Goal: Task Accomplishment & Management: Complete application form

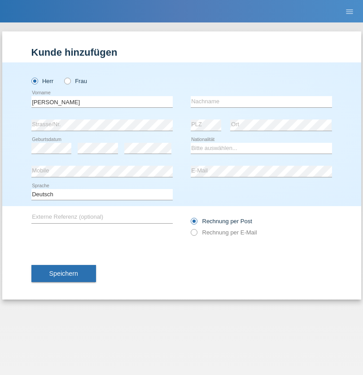
type input "[PERSON_NAME]"
click at [261, 101] on input "text" at bounding box center [261, 101] width 141 height 11
type input "Fachin"
select select "IT"
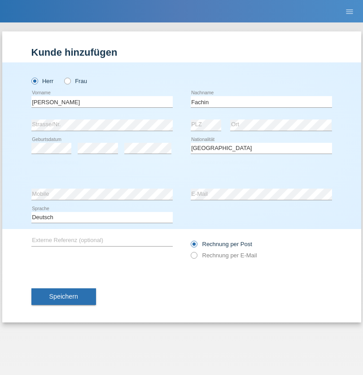
select select "C"
select select "29"
select select "04"
select select "1960"
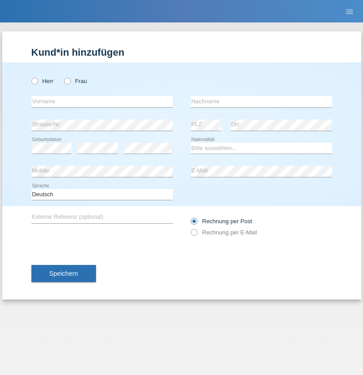
radio input "true"
click at [102, 101] on input "text" at bounding box center [101, 101] width 141 height 11
type input "[PERSON_NAME]"
click at [261, 101] on input "text" at bounding box center [261, 101] width 141 height 11
type input "Florin"
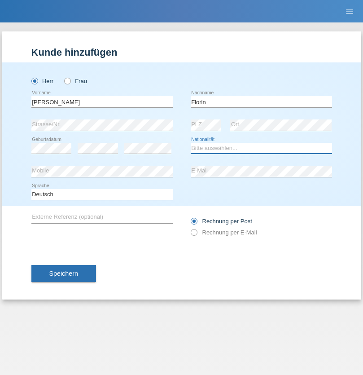
select select "RO"
select select "C"
select select "29"
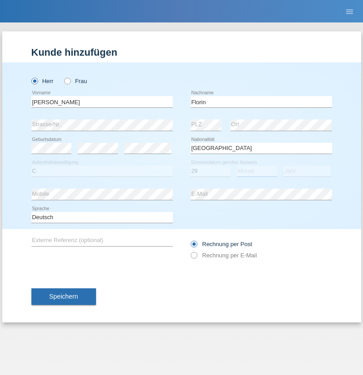
select select "02"
select select "2021"
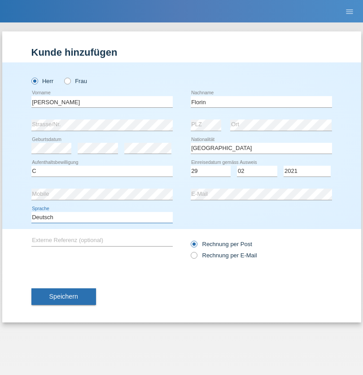
select select "en"
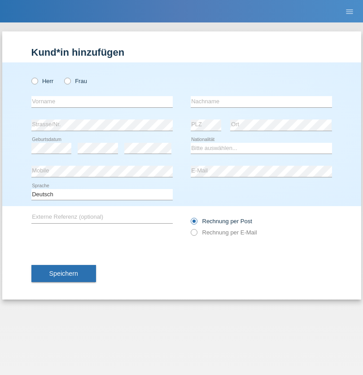
radio input "true"
click at [102, 101] on input "text" at bounding box center [101, 101] width 141 height 11
type input "Ruth"
click at [261, 101] on input "text" at bounding box center [261, 101] width 141 height 11
type input "Krebs"
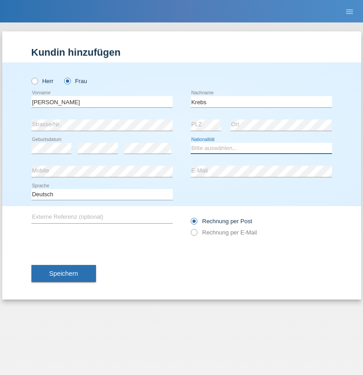
select select "CH"
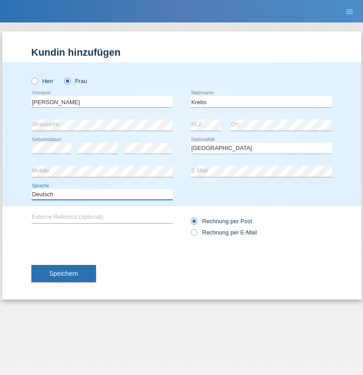
select select "en"
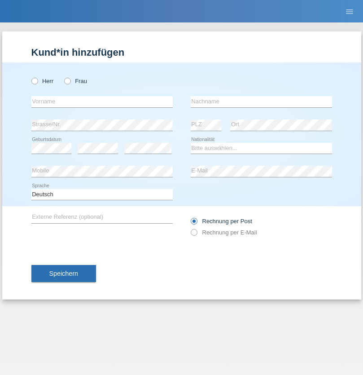
radio input "true"
click at [102, 101] on input "text" at bounding box center [101, 101] width 141 height 11
type input "Qovanaj"
click at [261, 101] on input "text" at bounding box center [261, 101] width 141 height 11
type input "Shaban"
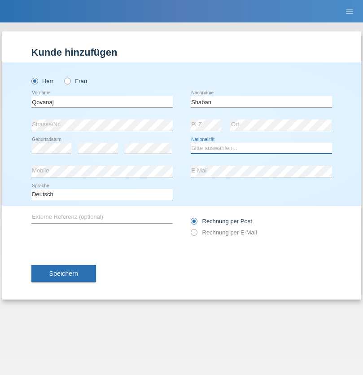
select select "CH"
radio input "true"
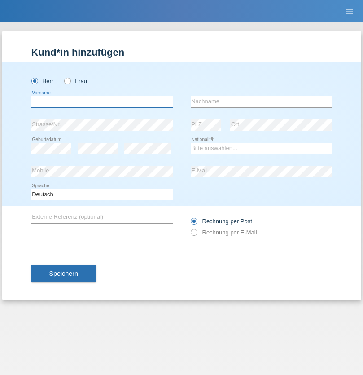
click at [102, 101] on input "text" at bounding box center [101, 101] width 141 height 11
type input "Zerdin"
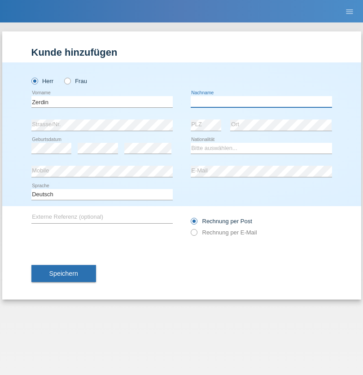
click at [261, 101] on input "text" at bounding box center [261, 101] width 141 height 11
type input "Silvester"
select select "CH"
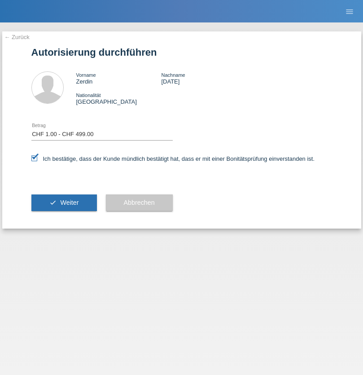
select select "1"
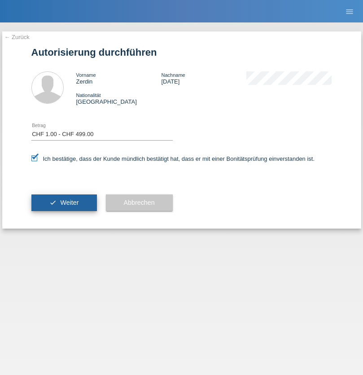
click at [64, 202] on span "Weiter" at bounding box center [69, 202] width 18 height 7
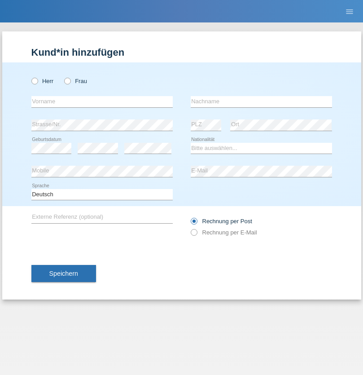
radio input "true"
click at [102, 101] on input "text" at bounding box center [101, 101] width 141 height 11
type input "[PERSON_NAME][DATE]"
click at [261, 101] on input "text" at bounding box center [261, 101] width 141 height 11
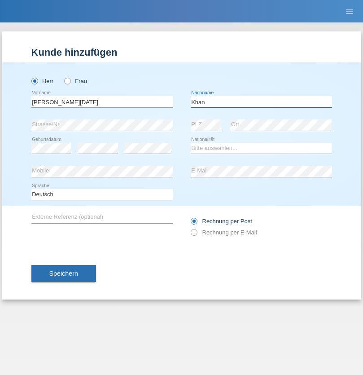
type input "Khan"
select select "PK"
select select "C"
select select "11"
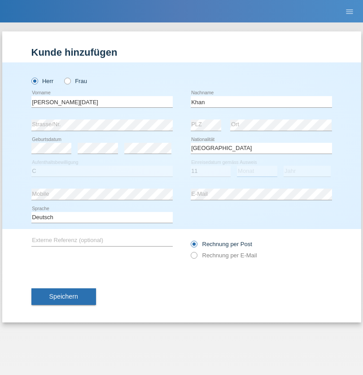
select select "08"
select select "1994"
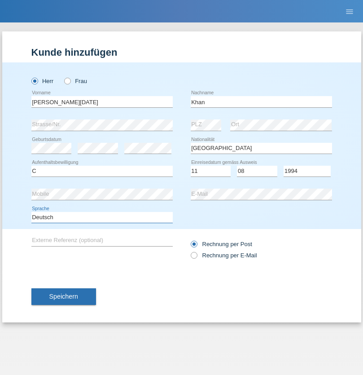
select select "en"
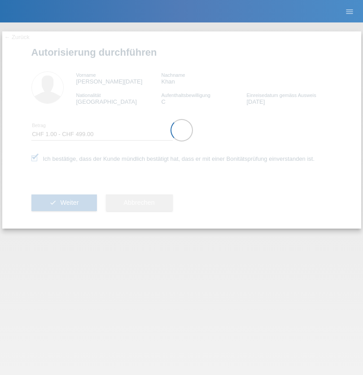
select select "1"
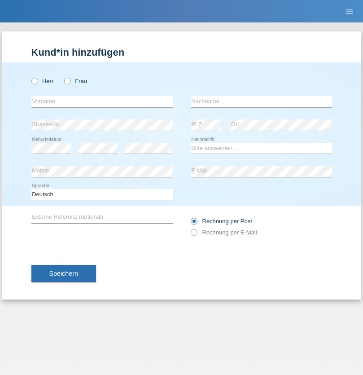
radio input "true"
click at [102, 101] on input "text" at bounding box center [101, 101] width 141 height 11
type input "[PERSON_NAME]"
click at [261, 101] on input "text" at bounding box center [261, 101] width 141 height 11
type input "Gerzner"
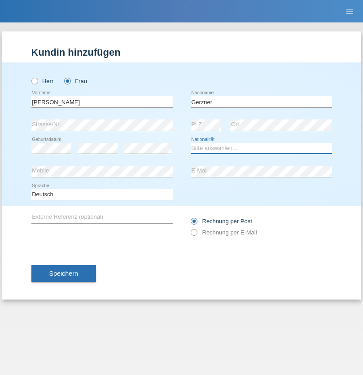
select select "CH"
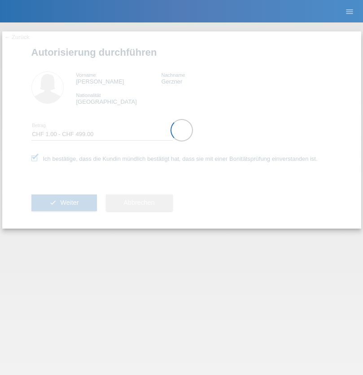
select select "1"
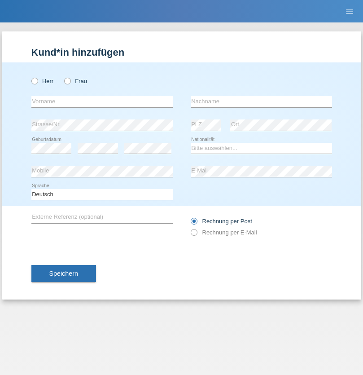
radio input "true"
click at [102, 101] on input "text" at bounding box center [101, 101] width 141 height 11
type input "luka"
click at [261, 101] on input "text" at bounding box center [261, 101] width 141 height 11
type input "kocic"
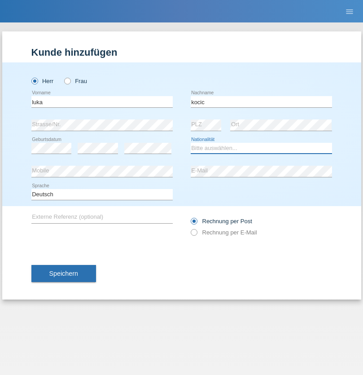
select select "RS"
select select "C"
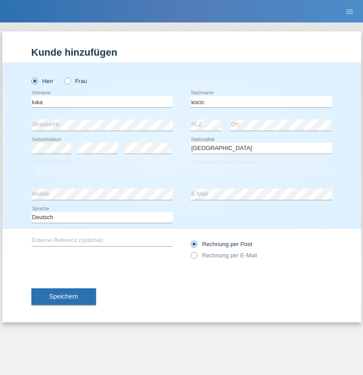
select select "21"
select select "04"
select select "1999"
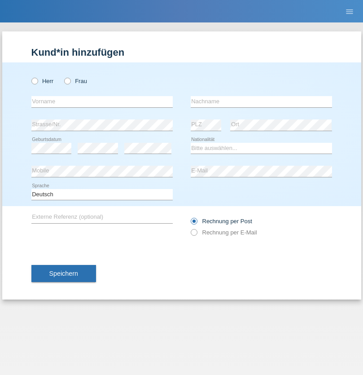
radio input "true"
click at [102, 101] on input "text" at bounding box center [101, 101] width 141 height 11
type input "Marian"
click at [261, 101] on input "text" at bounding box center [261, 101] width 141 height 11
type input "Matusa"
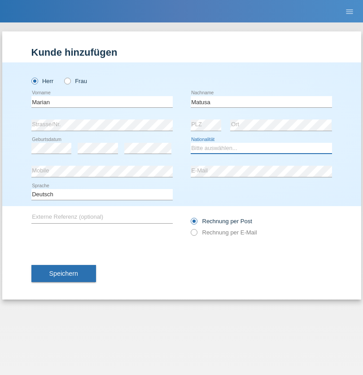
select select "RO"
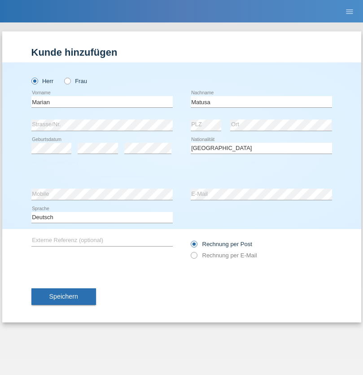
select select "C"
select select "01"
select select "06"
select select "2016"
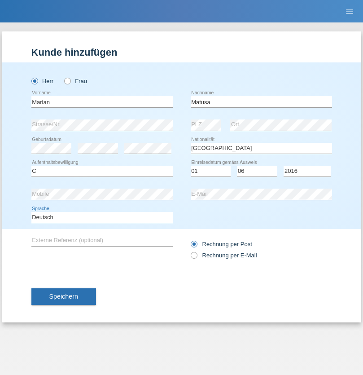
select select "en"
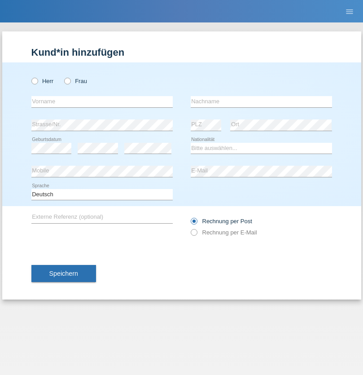
radio input "true"
click at [102, 101] on input "text" at bounding box center [101, 101] width 141 height 11
type input "[PERSON_NAME]"
click at [261, 101] on input "text" at bounding box center [261, 101] width 141 height 11
type input "Weinlein"
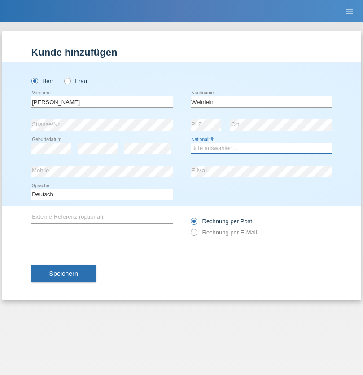
select select "CH"
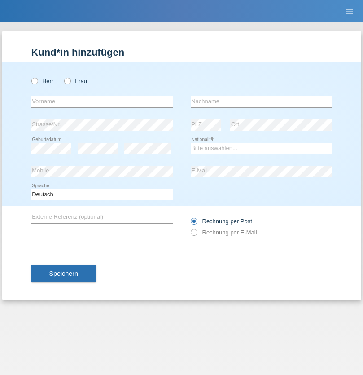
radio input "true"
click at [102, 101] on input "text" at bounding box center [101, 101] width 141 height 11
type input "Jashari lmeri"
click at [261, 101] on input "text" at bounding box center [261, 101] width 141 height 11
type input "Rabije"
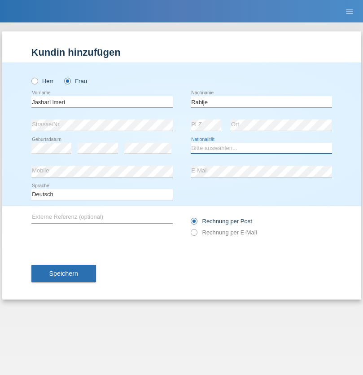
select select "CH"
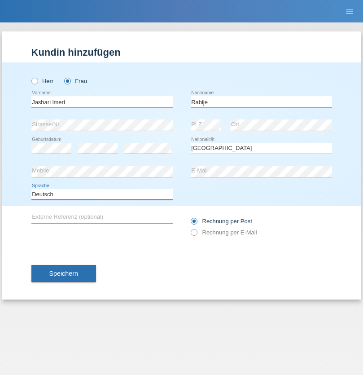
select select "en"
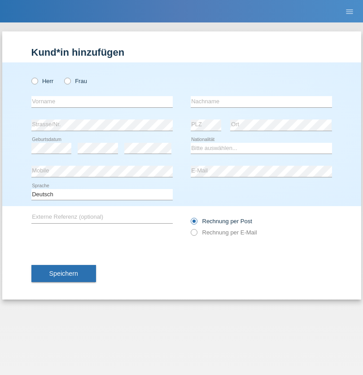
radio input "true"
click at [102, 101] on input "text" at bounding box center [101, 101] width 141 height 11
type input "firat"
click at [261, 101] on input "text" at bounding box center [261, 101] width 141 height 11
type input "kara"
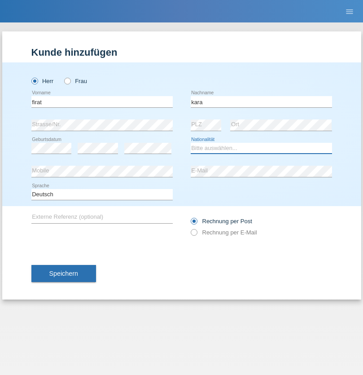
select select "CH"
radio input "true"
click at [102, 101] on input "text" at bounding box center [101, 101] width 141 height 11
type input "Gigov"
click at [261, 101] on input "text" at bounding box center [261, 101] width 141 height 11
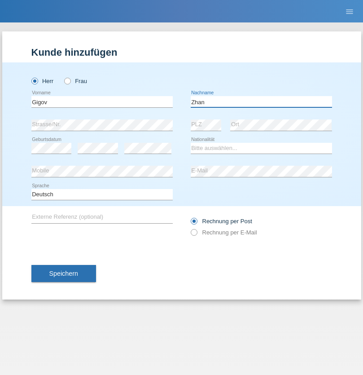
type input "Zhan"
select select "BG"
select select "C"
select select "23"
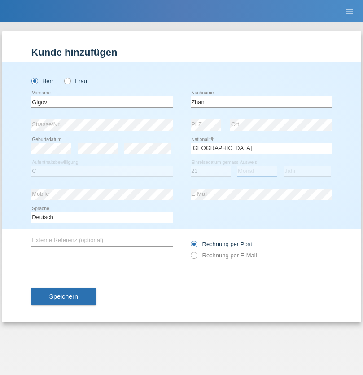
select select "10"
select select "2021"
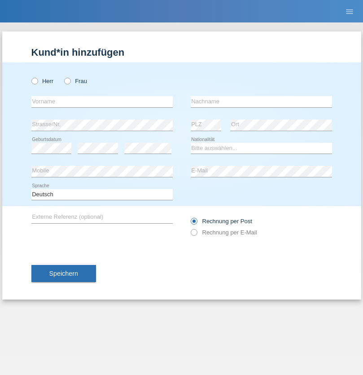
radio input "true"
click at [102, 101] on input "text" at bounding box center [101, 101] width 141 height 11
type input "Amand"
click at [261, 101] on input "text" at bounding box center [261, 101] width 141 height 11
type input "Pires"
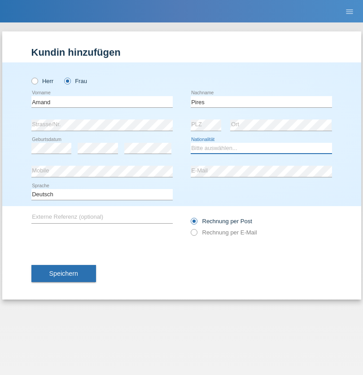
select select "CH"
radio input "true"
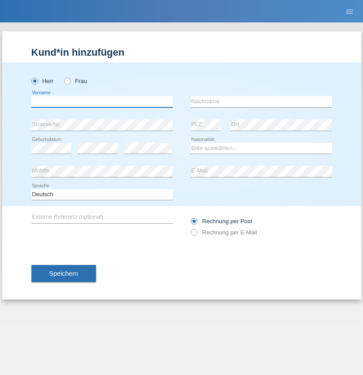
click at [102, 101] on input "text" at bounding box center [101, 101] width 141 height 11
type input "[PERSON_NAME]"
click at [261, 101] on input "text" at bounding box center [261, 101] width 141 height 11
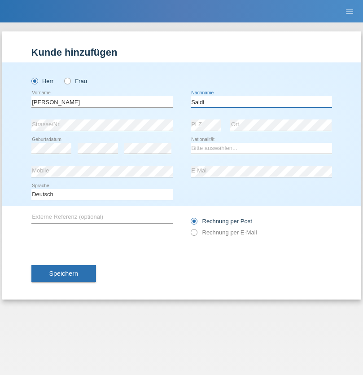
type input "Saidi"
select select "CH"
radio input "true"
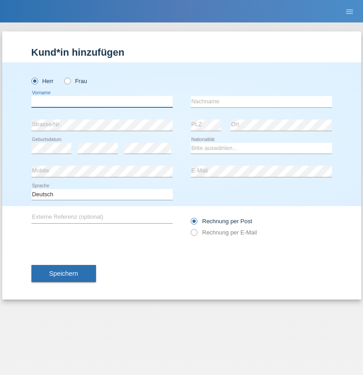
click at [102, 101] on input "text" at bounding box center [101, 101] width 141 height 11
type input "Matusa"
click at [261, 101] on input "text" at bounding box center [261, 101] width 141 height 11
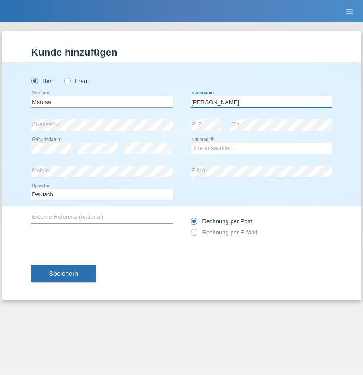
type input "Marian valentin"
select select "OM"
select select "C"
select select "01"
select select "06"
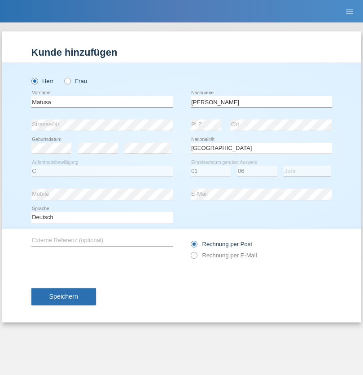
select select "2016"
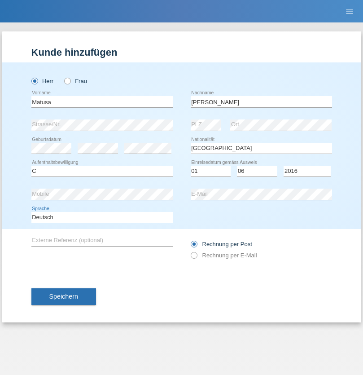
select select "en"
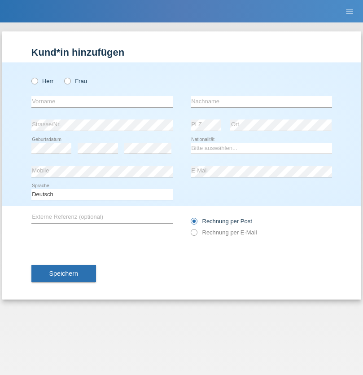
radio input "true"
click at [102, 101] on input "text" at bounding box center [101, 101] width 141 height 11
type input "Edinson Maurício"
click at [261, 101] on input "text" at bounding box center [261, 101] width 141 height 11
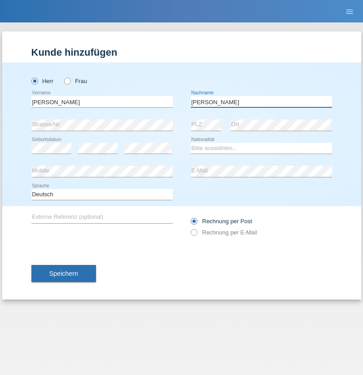
type input "Branquinho Alexander"
select select "PT"
select select "C"
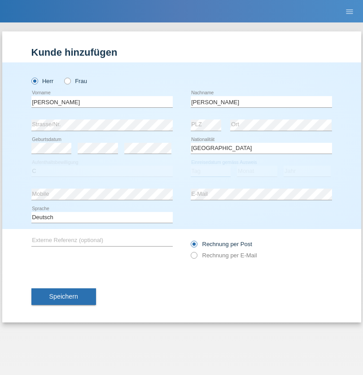
select select "23"
select select "08"
select select "2021"
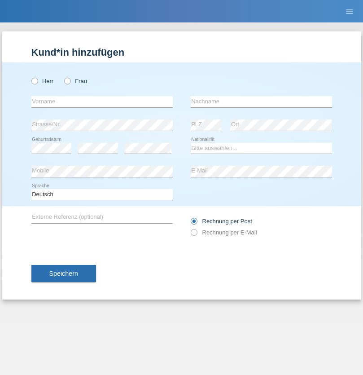
radio input "true"
click at [102, 101] on input "text" at bounding box center [101, 101] width 141 height 11
type input "[PERSON_NAME]"
click at [261, 101] on input "text" at bounding box center [261, 101] width 141 height 11
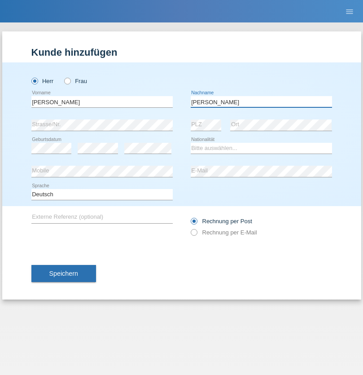
type input "[PERSON_NAME]"
select select "CH"
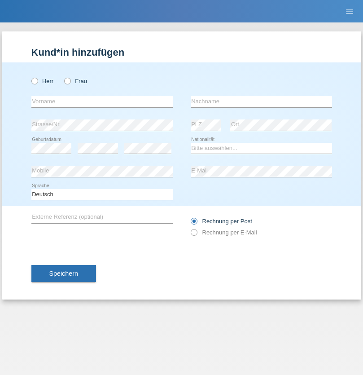
radio input "true"
click at [102, 101] on input "text" at bounding box center [101, 101] width 141 height 11
type input "Szilvia"
click at [261, 101] on input "text" at bounding box center [261, 101] width 141 height 11
type input "Olakh"
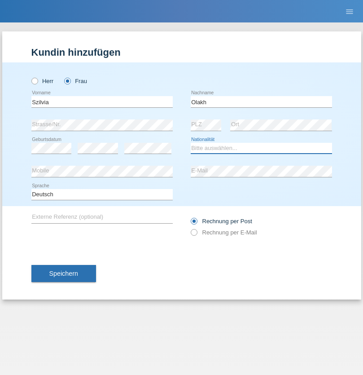
select select "UA"
select select "C"
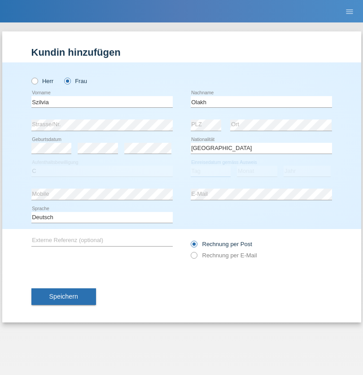
select select "15"
select select "09"
select select "2021"
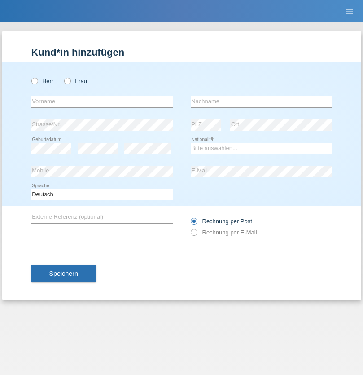
radio input "true"
click at [102, 101] on input "text" at bounding box center [101, 101] width 141 height 11
type input "Asrit"
click at [261, 101] on input "text" at bounding box center [261, 101] width 141 height 11
type input "Kupa"
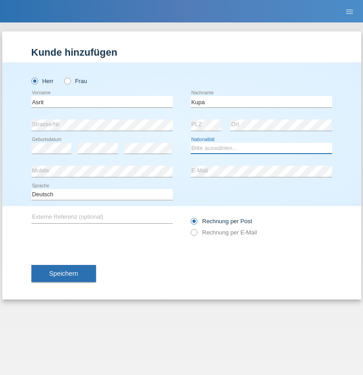
select select "MK"
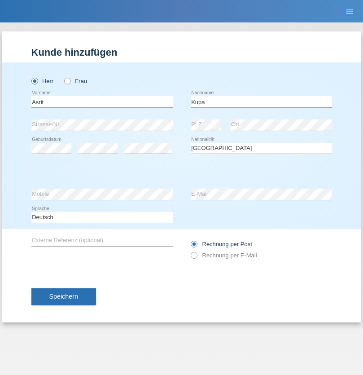
select select "C"
select select "27"
select select "05"
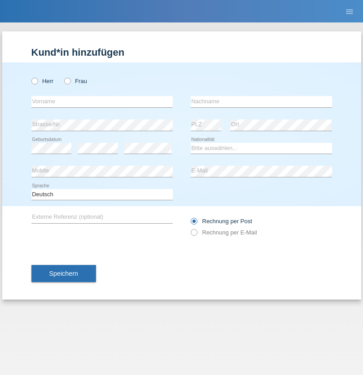
radio input "true"
click at [102, 101] on input "text" at bounding box center [101, 101] width 141 height 11
type input "Ibrahim"
click at [261, 101] on input "text" at bounding box center [261, 101] width 141 height 11
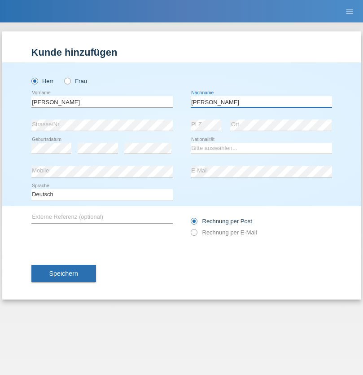
type input "Abbas"
select select "SY"
select select "C"
select select "15"
select select "09"
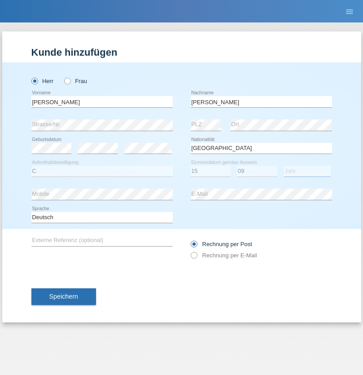
select select "2021"
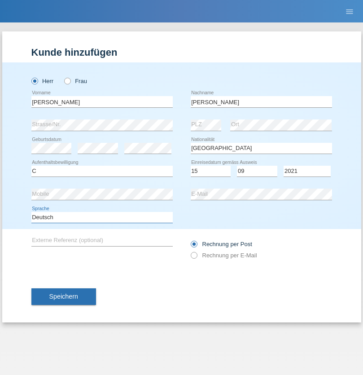
select select "en"
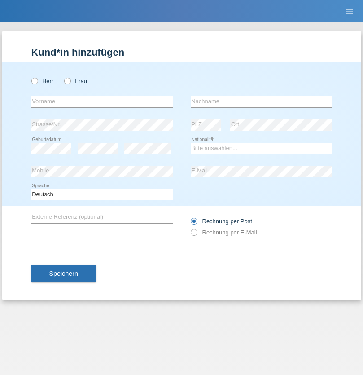
radio input "true"
select select "CH"
radio input "true"
click at [102, 101] on input "text" at bounding box center [101, 101] width 141 height 11
type input "[PERSON_NAME]"
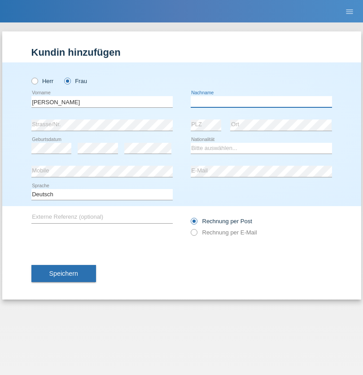
click at [261, 101] on input "text" at bounding box center [261, 101] width 141 height 11
type input "Bacic"
select select "CH"
